Goal: Task Accomplishment & Management: Manage account settings

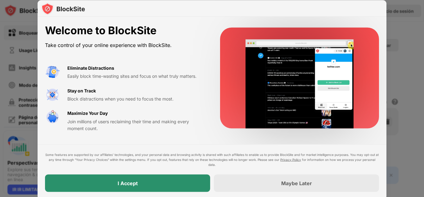
click at [192, 187] on div "I Accept" at bounding box center [127, 182] width 165 height 17
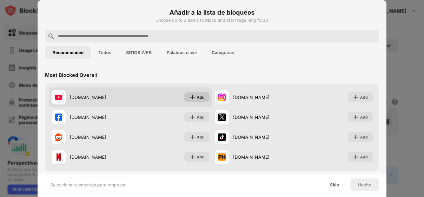
click at [191, 98] on img at bounding box center [192, 97] width 6 height 6
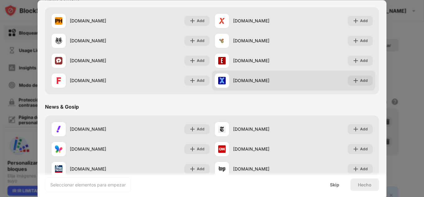
scroll to position [373, 0]
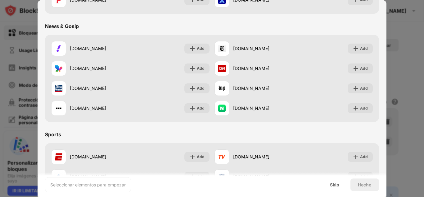
click at [396, 36] on div at bounding box center [212, 98] width 424 height 197
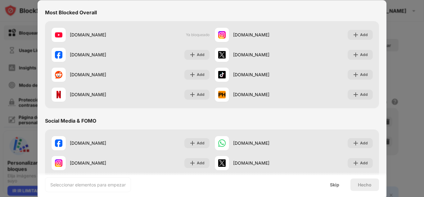
scroll to position [0, 0]
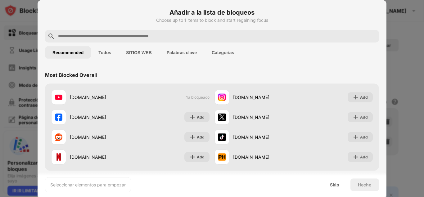
click at [19, 30] on div at bounding box center [212, 98] width 424 height 197
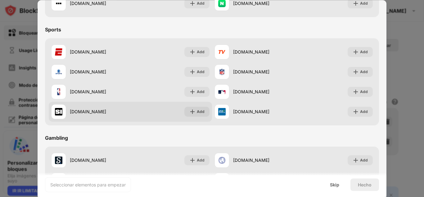
scroll to position [464, 0]
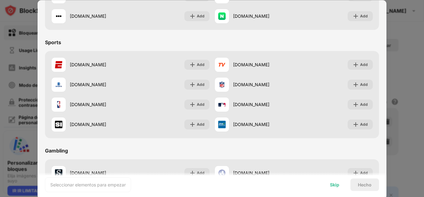
click at [337, 182] on div "Skip" at bounding box center [334, 184] width 9 height 5
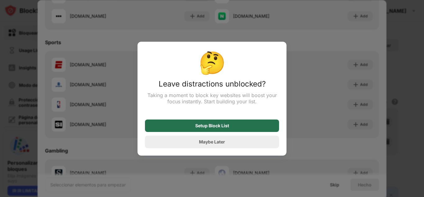
click at [219, 128] on div "Setup Block List" at bounding box center [212, 125] width 34 height 5
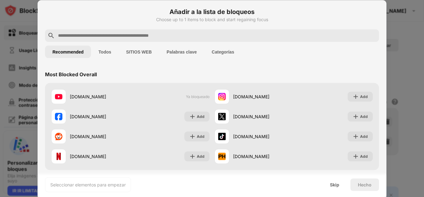
scroll to position [0, 0]
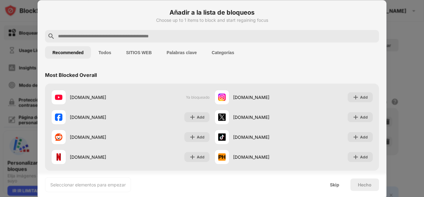
paste input "**********"
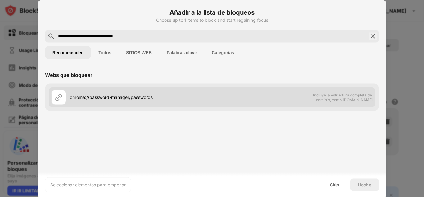
type input "**********"
click at [134, 97] on div "chrome://password-manager/passwords" at bounding box center [141, 97] width 142 height 7
click at [137, 97] on div "chrome://password-manager/passwords" at bounding box center [141, 97] width 142 height 7
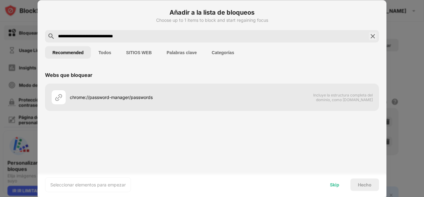
click at [334, 185] on div "Skip" at bounding box center [334, 184] width 9 height 5
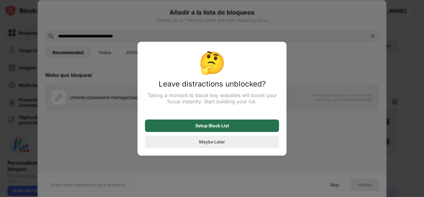
click at [241, 126] on div "Setup Block List" at bounding box center [212, 125] width 134 height 12
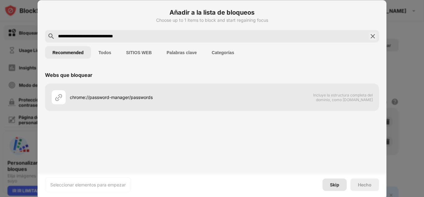
click at [340, 186] on div "Skip" at bounding box center [335, 184] width 24 height 12
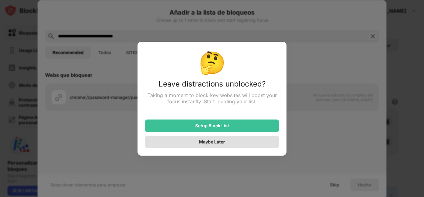
click at [234, 140] on div "Maybe Later" at bounding box center [212, 141] width 134 height 12
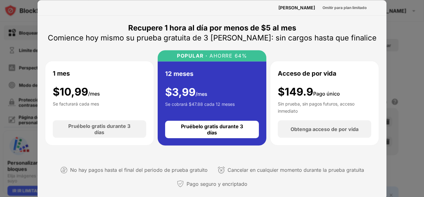
click at [182, 28] on font "Recupere 1 hora al día por menos de $5 al mes" at bounding box center [212, 27] width 168 height 9
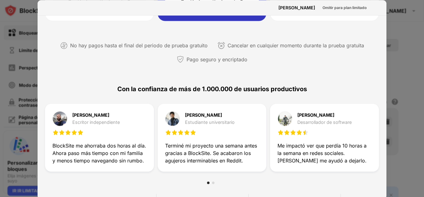
scroll to position [217, 0]
